Goal: Navigation & Orientation: Find specific page/section

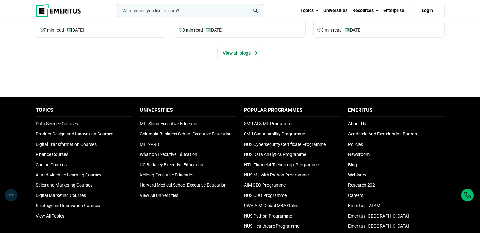
scroll to position [2051, 0]
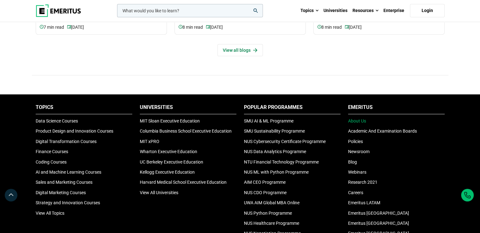
click at [362, 118] on link "About Us" at bounding box center [357, 120] width 18 height 5
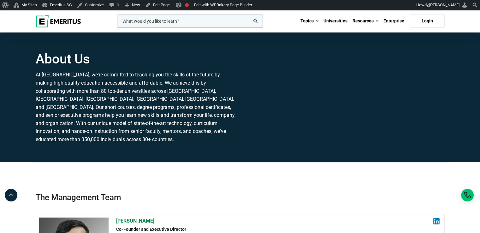
scroll to position [1139, 0]
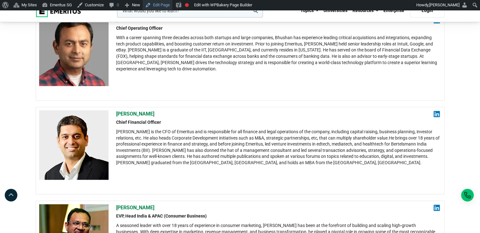
drag, startPoint x: 152, startPoint y: 4, endPoint x: 149, endPoint y: 6, distance: 4.1
click at [149, 6] on link "Edit Page" at bounding box center [158, 5] width 30 height 10
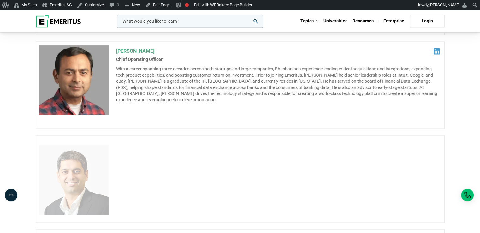
scroll to position [1139, 0]
